Goal: Check status: Check status

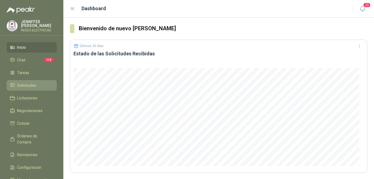
click at [29, 84] on span "Solicitudes" at bounding box center [26, 85] width 19 height 6
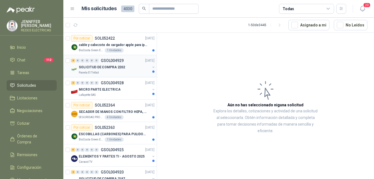
click at [89, 65] on p "SOLICITUD DE COMPRA 2202" at bounding box center [102, 67] width 46 height 5
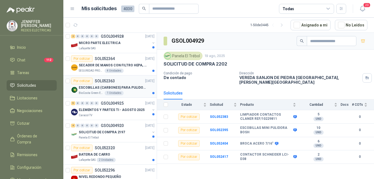
scroll to position [55, 0]
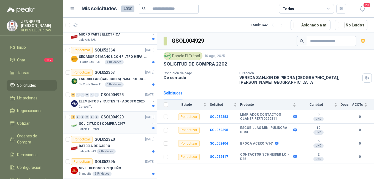
click at [95, 129] on p "Panela El Trébol" at bounding box center [89, 129] width 20 height 4
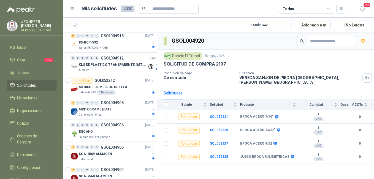
scroll to position [275, 0]
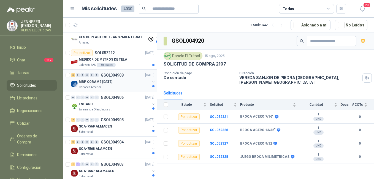
click at [85, 83] on p "MRP CORAME [DATE]" at bounding box center [96, 81] width 34 height 5
